Goal: Task Accomplishment & Management: Manage account settings

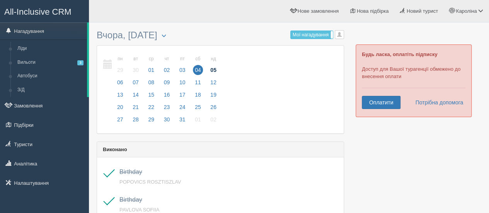
click at [211, 70] on span "05" at bounding box center [214, 70] width 10 height 10
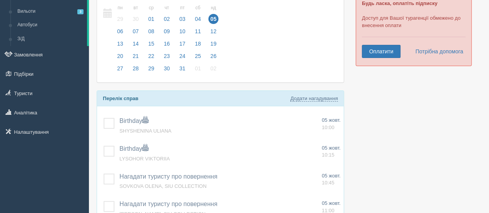
scroll to position [103, 0]
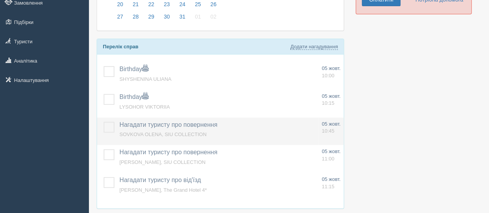
click at [166, 121] on span "Нагадати туристу про повернення" at bounding box center [169, 124] width 98 height 7
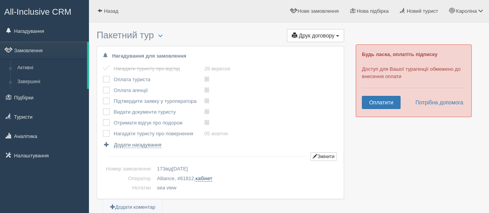
click at [208, 179] on link "кабінет" at bounding box center [204, 179] width 17 height 6
